Goal: Navigation & Orientation: Go to known website

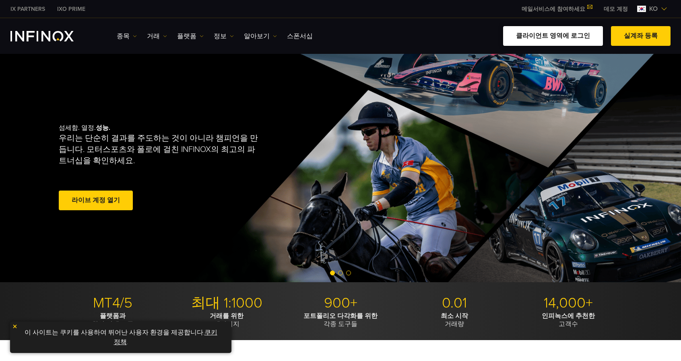
click at [543, 35] on link "클라이언트 영역에 로그인" at bounding box center [553, 36] width 100 height 20
